Goal: Information Seeking & Learning: Learn about a topic

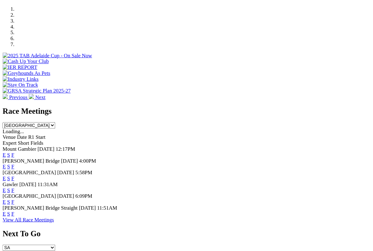
scroll to position [192, 0]
click at [14, 168] on link "F" at bounding box center [12, 170] width 3 height 5
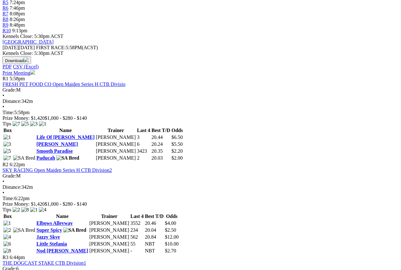
scroll to position [248, 0]
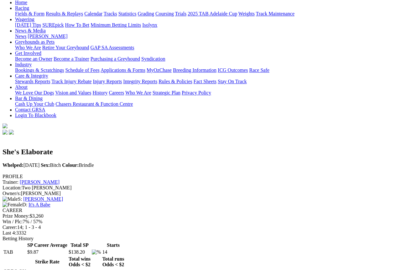
scroll to position [67, 0]
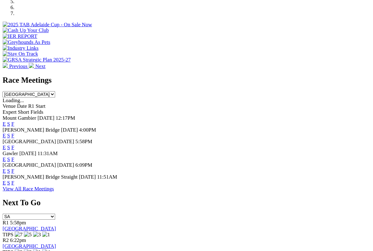
scroll to position [222, 0]
click at [14, 150] on link "F" at bounding box center [12, 152] width 3 height 5
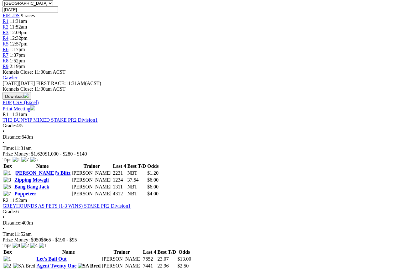
scroll to position [204, 2]
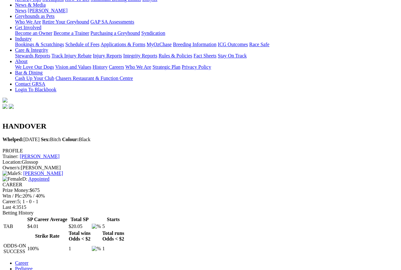
scroll to position [94, 0]
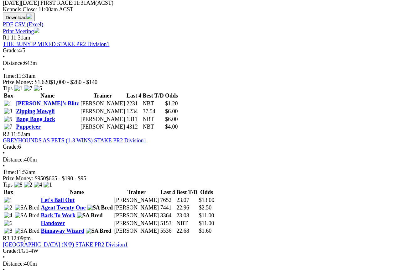
scroll to position [268, 24]
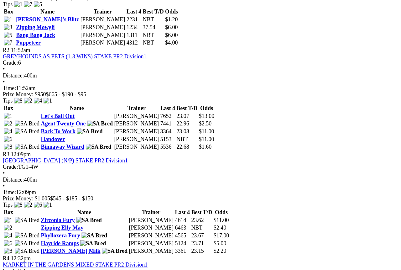
scroll to position [343, 0]
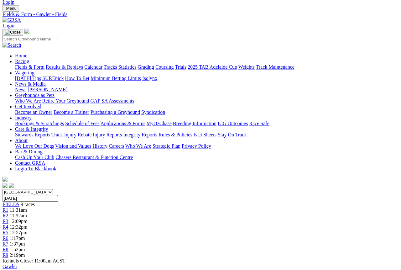
scroll to position [0, 0]
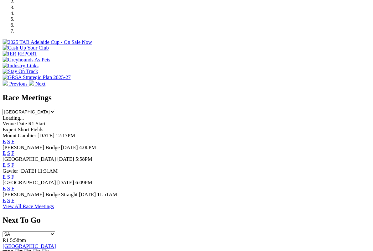
scroll to position [206, 0]
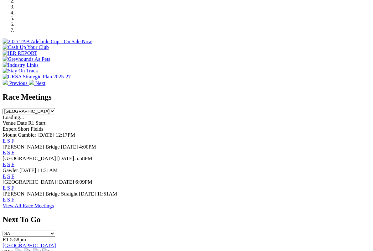
click at [263, 177] on div "E S F" at bounding box center [187, 180] width 368 height 6
click at [14, 177] on link "F" at bounding box center [12, 179] width 3 height 5
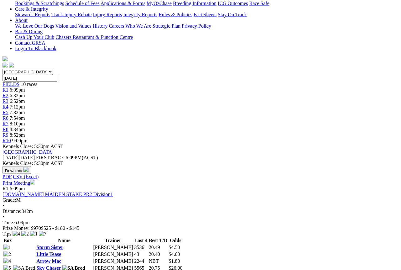
scroll to position [136, 0]
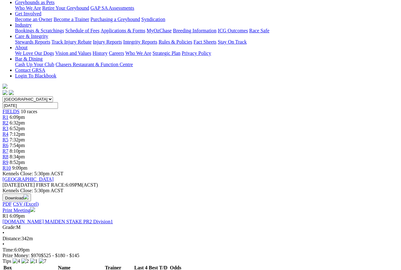
scroll to position [0, 0]
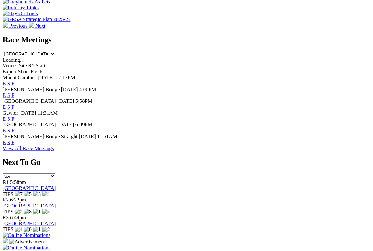
scroll to position [261, 0]
click at [14, 134] on link "F" at bounding box center [12, 136] width 3 height 5
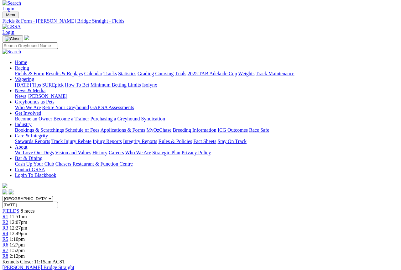
scroll to position [9, 4]
click at [103, 71] on link "Calendar" at bounding box center [93, 73] width 18 height 5
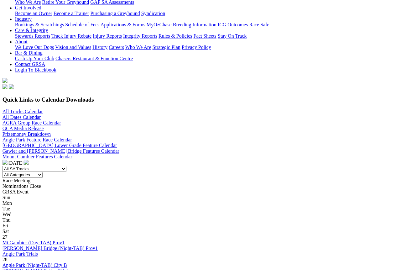
scroll to position [114, 2]
